Goal: Task Accomplishment & Management: Use online tool/utility

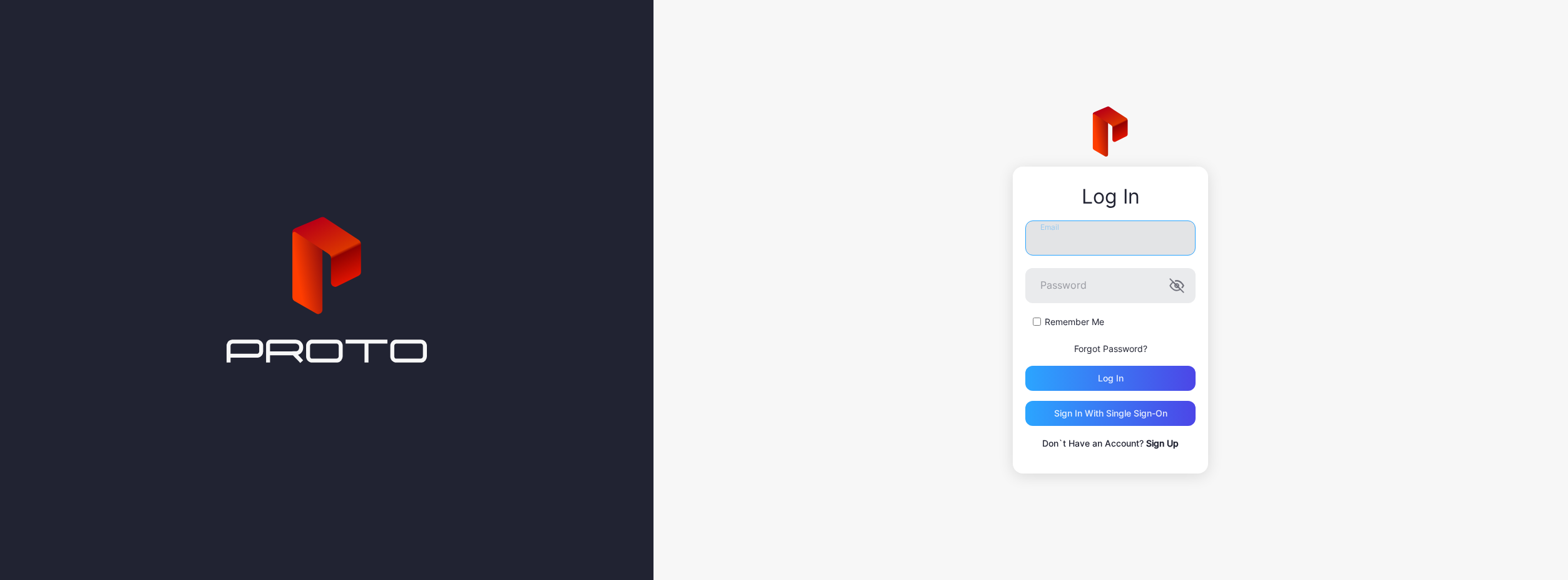
click at [1099, 251] on input "Email" at bounding box center [1110, 238] width 170 height 35
type input "**********"
click at [1025, 366] on button "Log in" at bounding box center [1110, 378] width 170 height 25
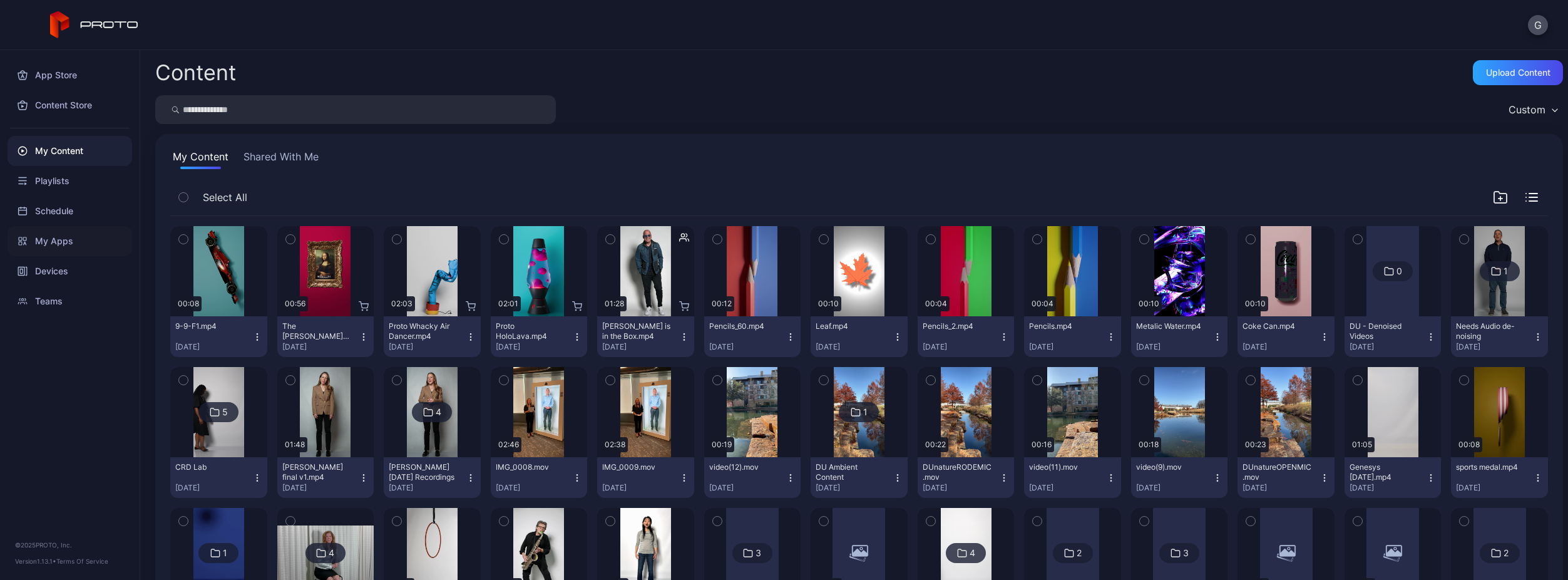
click at [75, 231] on div "My Apps" at bounding box center [70, 241] width 124 height 30
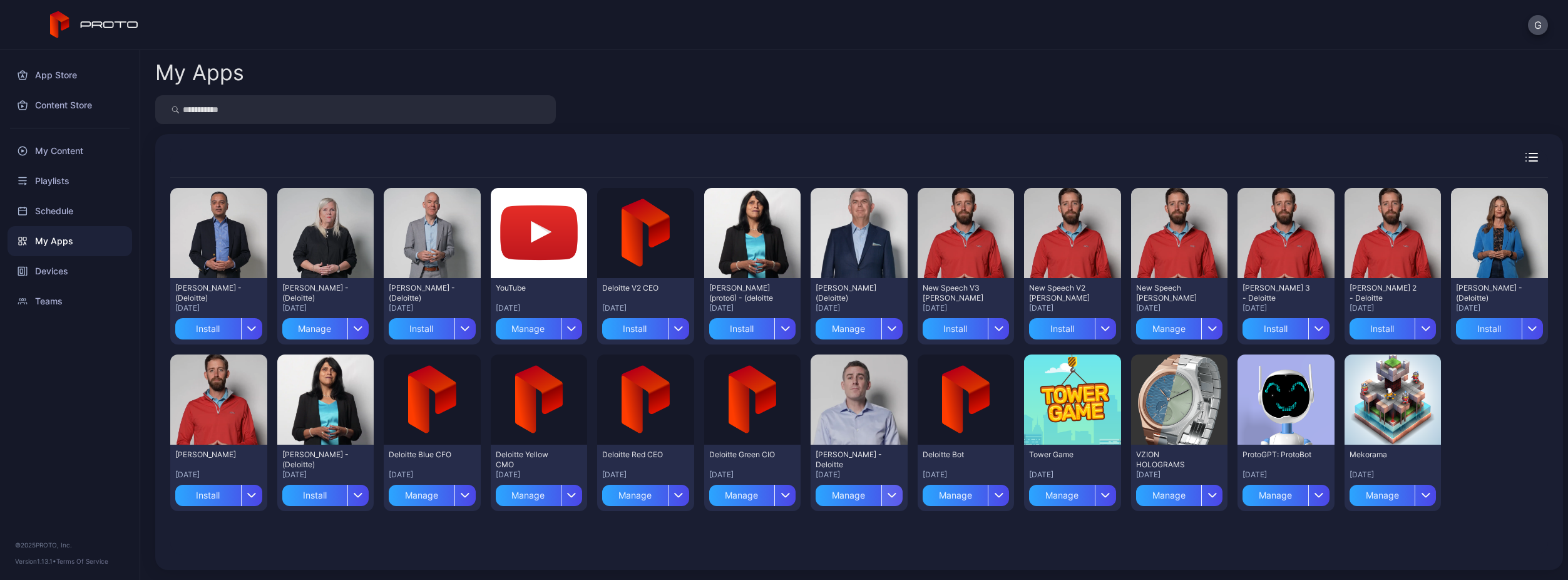
click at [888, 494] on icon "button" at bounding box center [892, 495] width 8 height 4
click at [857, 519] on div "Preview [PERSON_NAME] - (Deloitte) [DATE] Install Preview [PERSON_NAME] - (Delo…" at bounding box center [858, 349] width 1377 height 343
click at [838, 491] on div "Manage" at bounding box center [848, 494] width 66 height 21
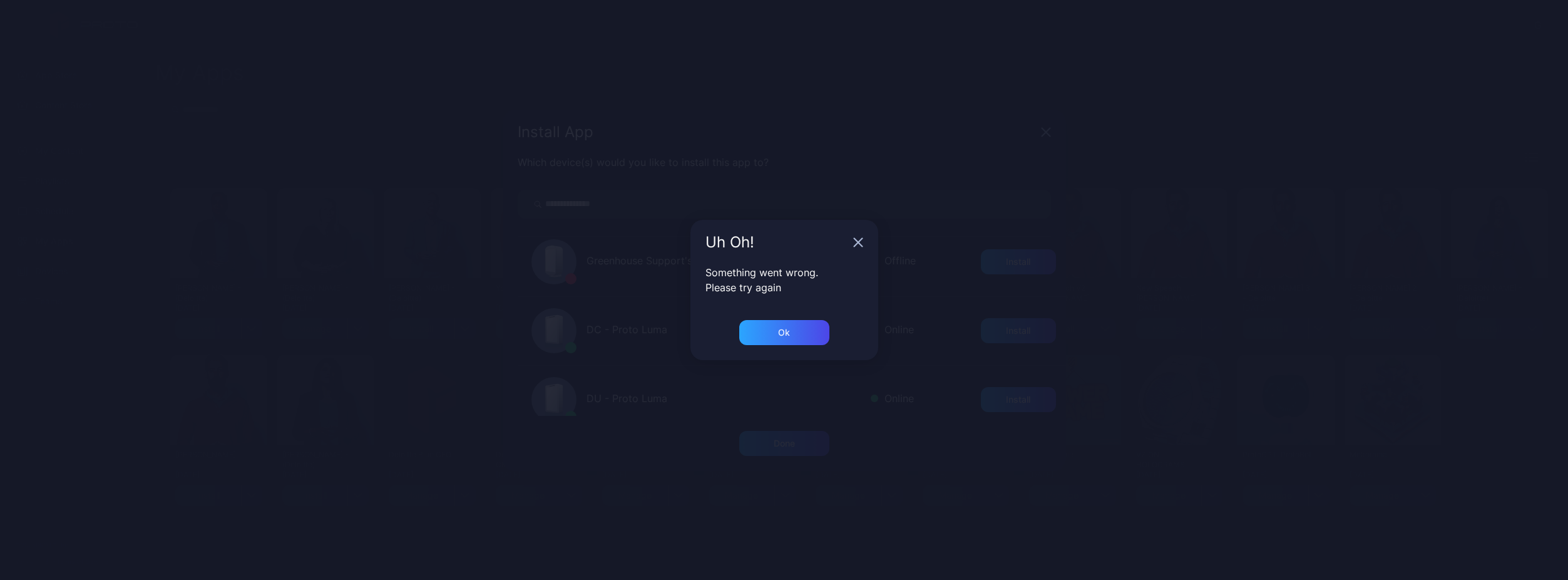
scroll to position [313, 0]
click at [817, 339] on div "Ok" at bounding box center [784, 332] width 90 height 25
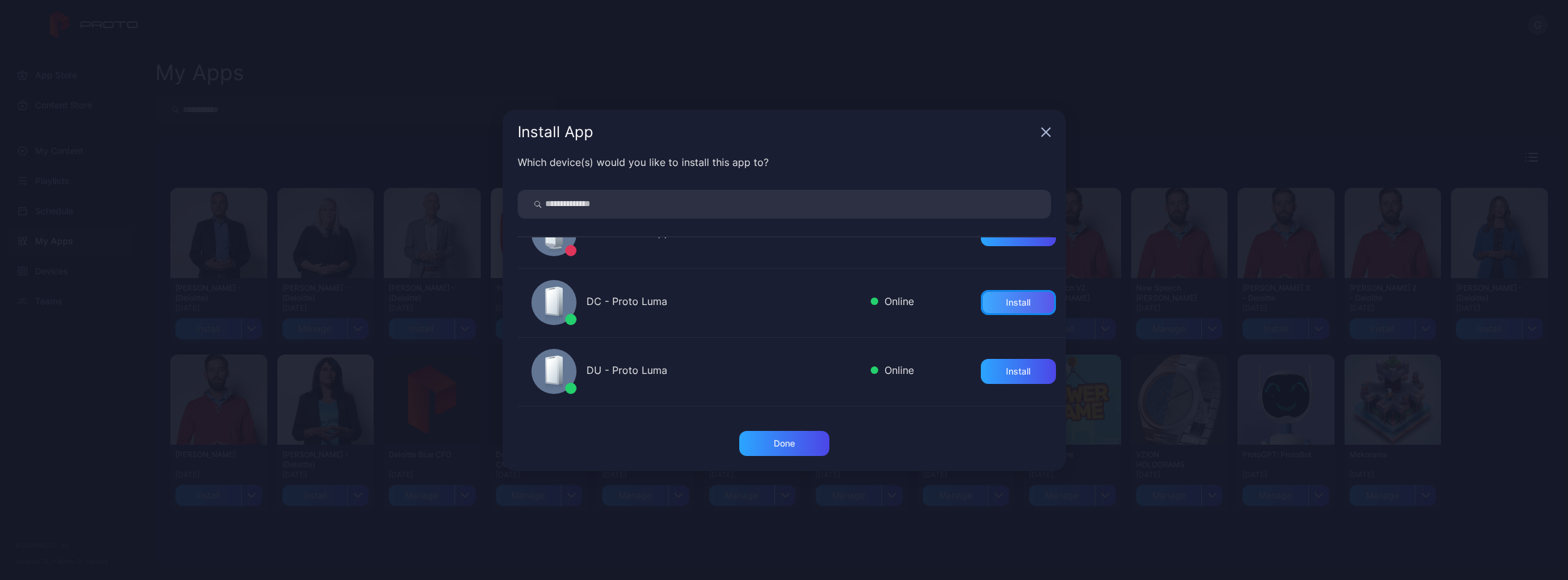
click at [985, 301] on div "Install" at bounding box center [1018, 301] width 76 height 25
click at [786, 439] on div "Done" at bounding box center [784, 444] width 21 height 10
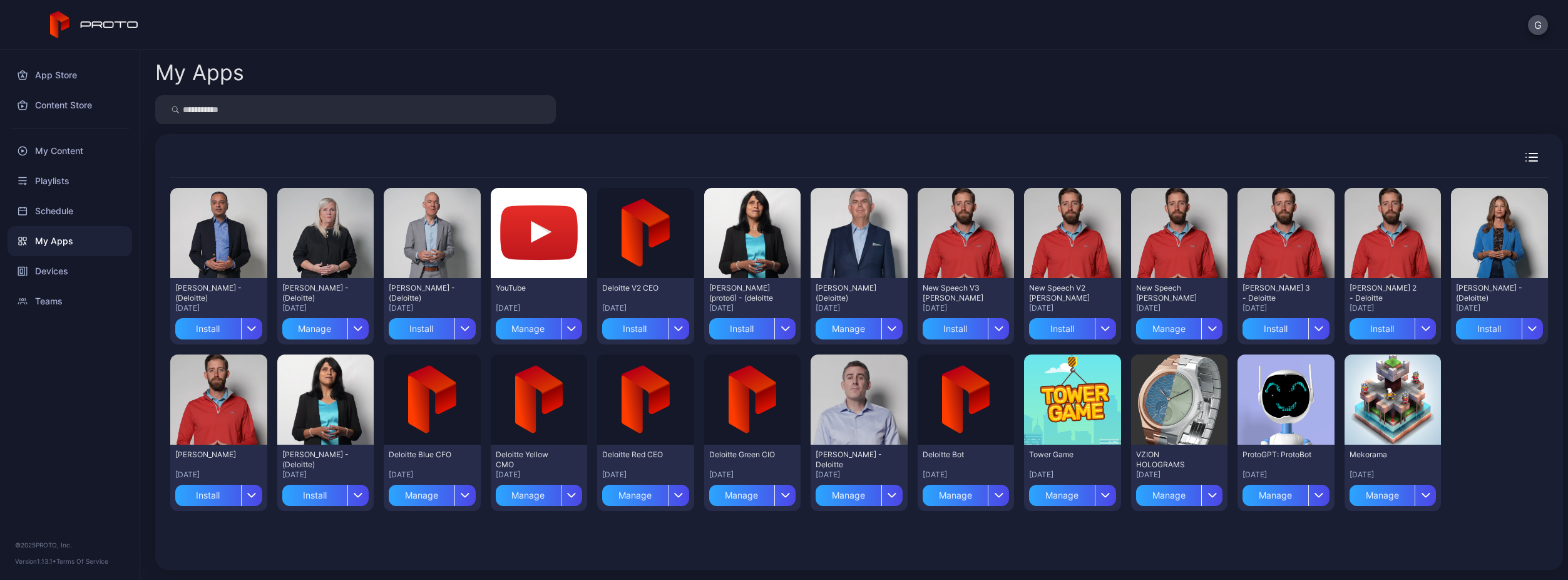
click at [890, 536] on div "Preview [PERSON_NAME] - (Deloitte) [DATE] Install Preview [PERSON_NAME] - (Delo…" at bounding box center [858, 366] width 1377 height 377
drag, startPoint x: 855, startPoint y: 91, endPoint x: 821, endPoint y: 42, distance: 59.6
click at [821, 42] on div "G App Store Content Store My Content Playlists Schedule My Apps Devices Teams ©…" at bounding box center [784, 290] width 1568 height 580
click at [584, 552] on div "Preview [PERSON_NAME] - (Deloitte) [DATE] Install Preview [PERSON_NAME] - (Delo…" at bounding box center [858, 366] width 1377 height 377
click at [533, 544] on div "Preview [PERSON_NAME] - (Deloitte) [DATE] Install Preview [PERSON_NAME] - (Delo…" at bounding box center [858, 366] width 1377 height 377
